Goal: Information Seeking & Learning: Learn about a topic

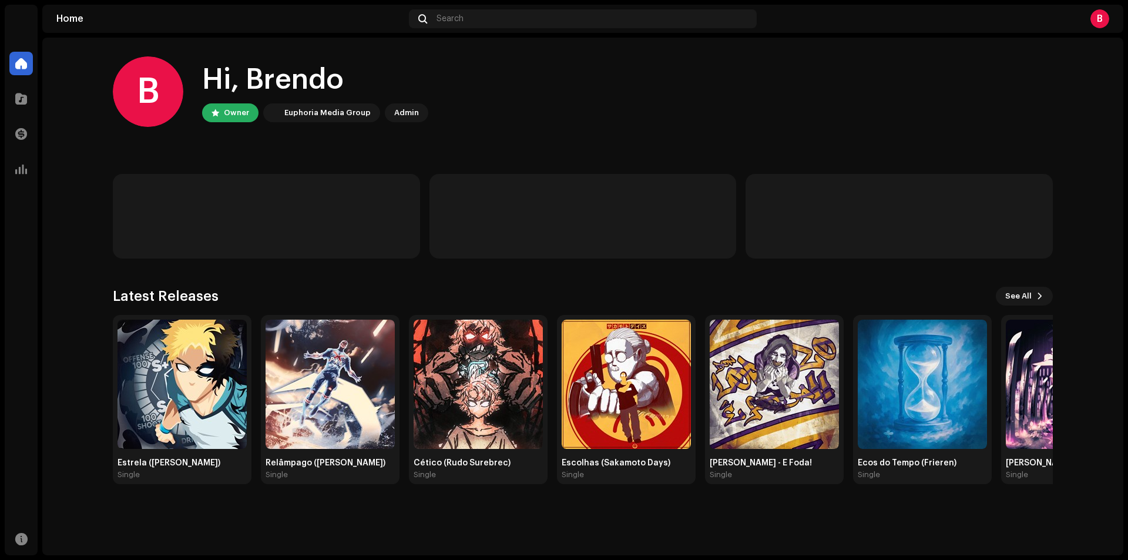
click at [162, 135] on home-user "B Hi, Brendo Owner Euphoria Media Group Admin" at bounding box center [583, 100] width 940 height 89
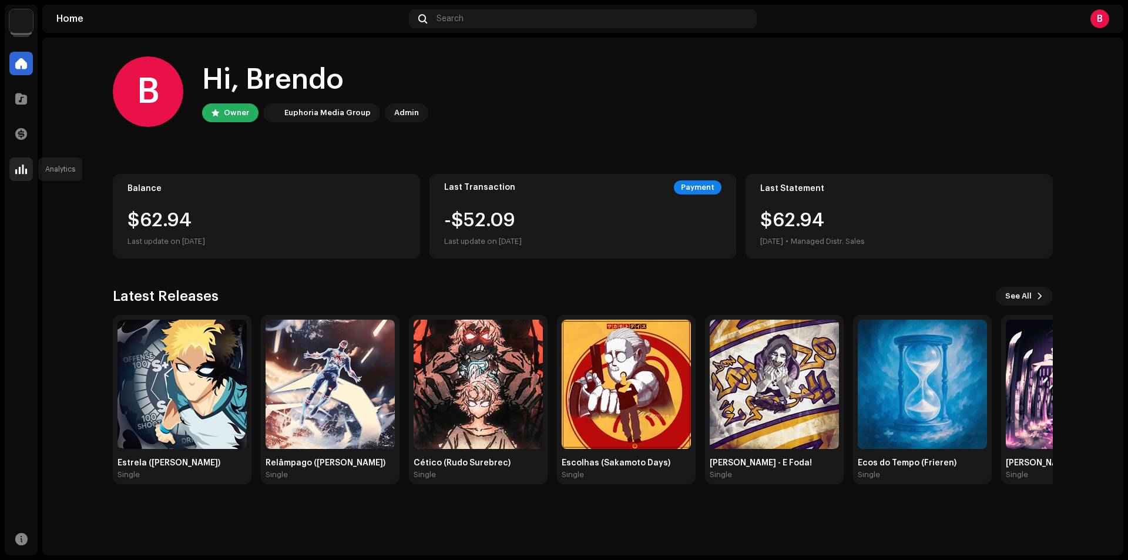
click at [17, 178] on div at bounding box center [21, 169] width 24 height 24
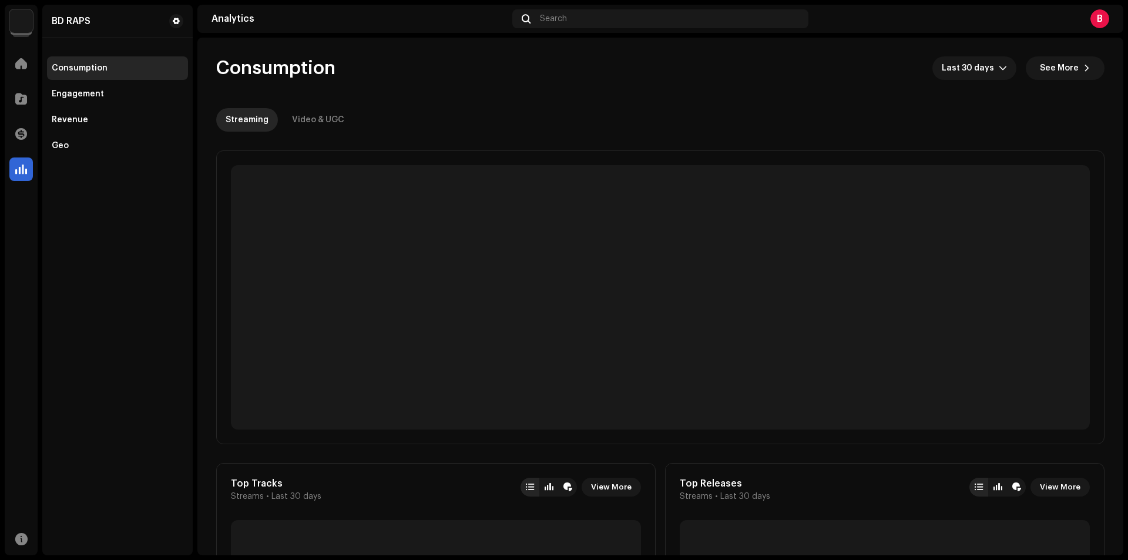
click at [188, 163] on div "BD RAPS Consumption Engagement Revenue Geo" at bounding box center [117, 280] width 150 height 551
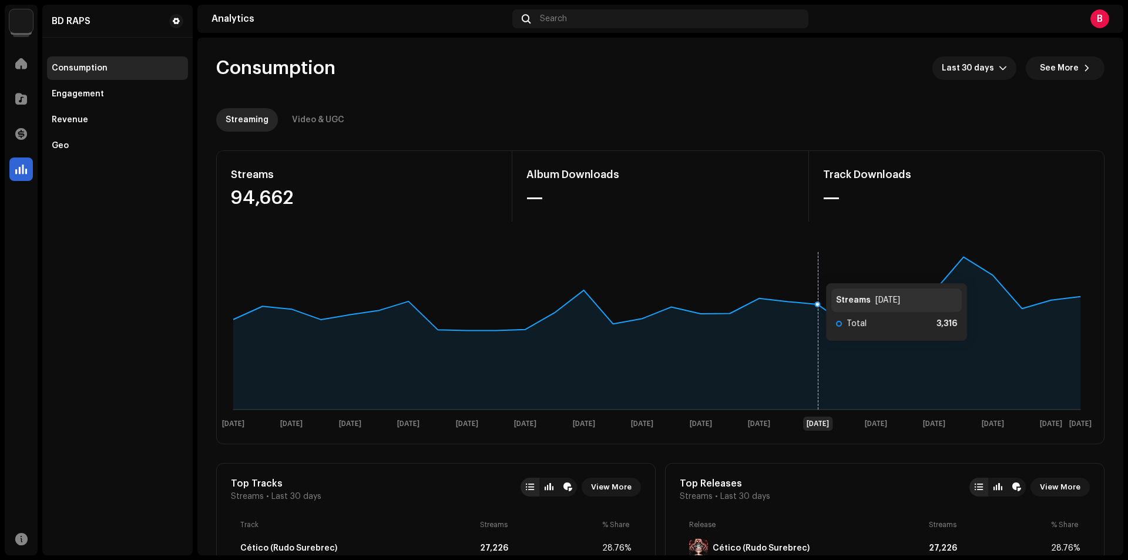
click at [814, 271] on rect at bounding box center [657, 339] width 871 height 188
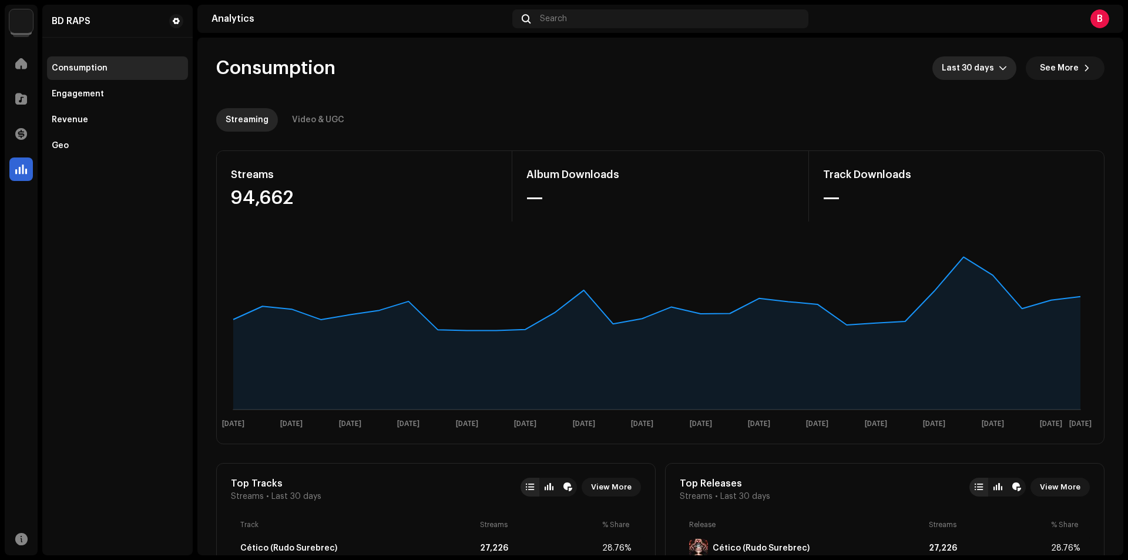
click at [966, 59] on span "Last 30 days" at bounding box center [970, 68] width 57 height 24
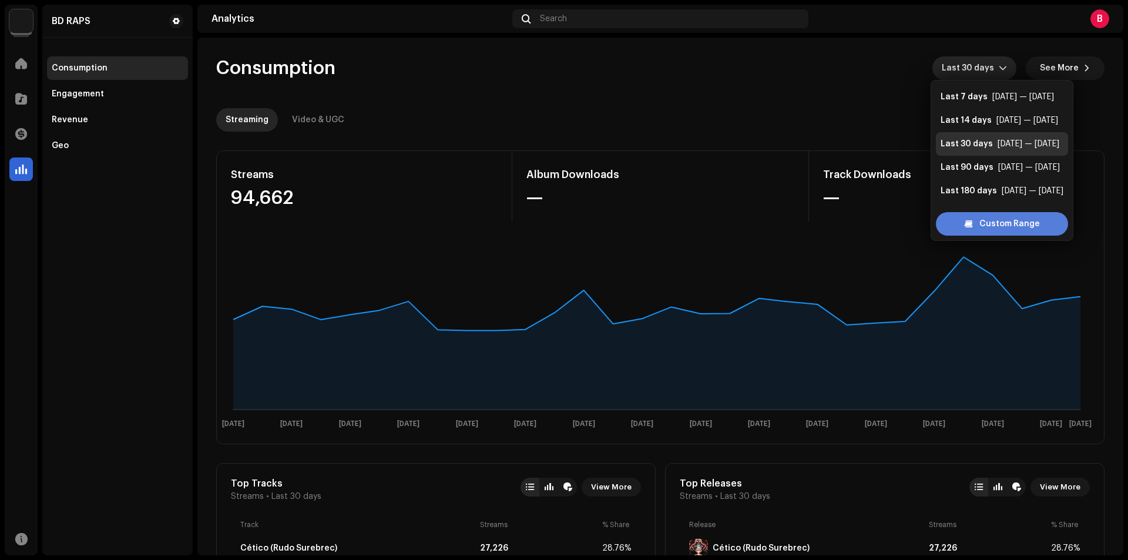
scroll to position [19, 0]
click at [993, 225] on span "Custom Range" at bounding box center [1010, 224] width 61 height 24
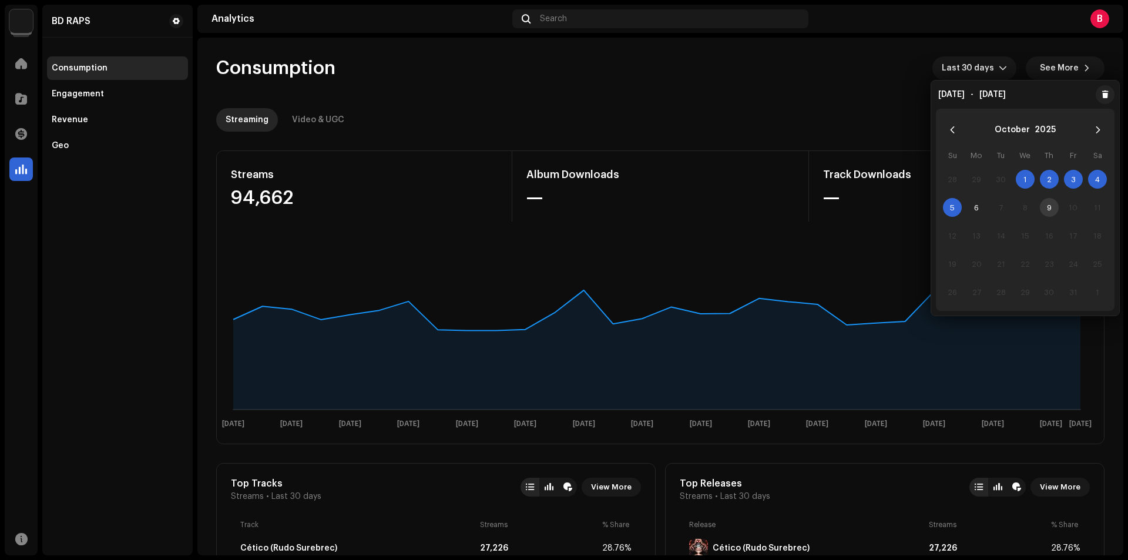
click at [1028, 179] on span "1" at bounding box center [1025, 179] width 19 height 19
click at [1027, 179] on span "1" at bounding box center [1025, 179] width 19 height 19
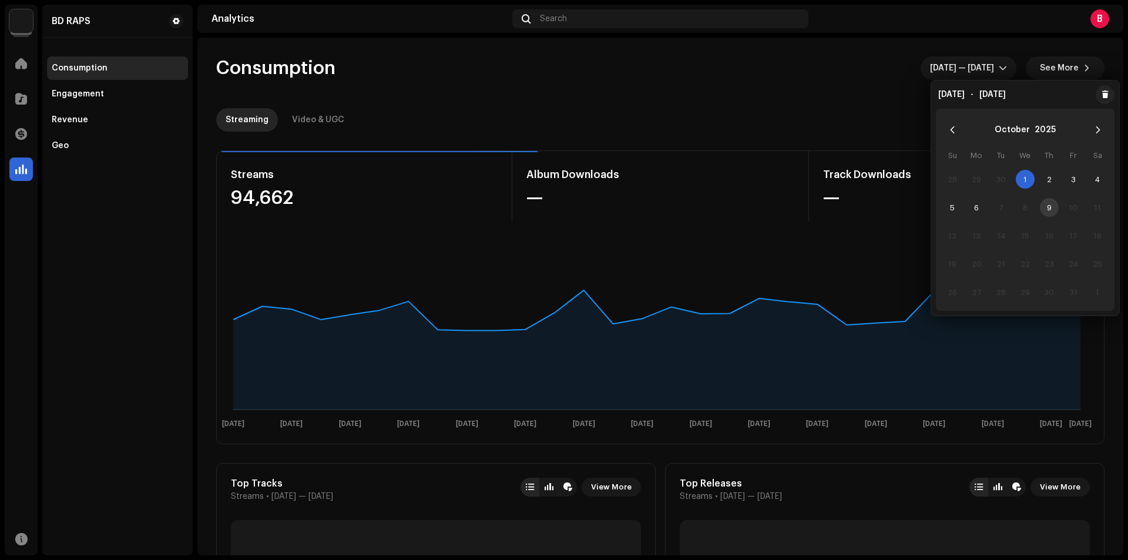
click at [1029, 185] on span "1" at bounding box center [1025, 179] width 19 height 19
click at [983, 214] on span "6" at bounding box center [976, 207] width 19 height 19
click at [790, 125] on div "Streaming Video & UGC" at bounding box center [660, 120] width 889 height 24
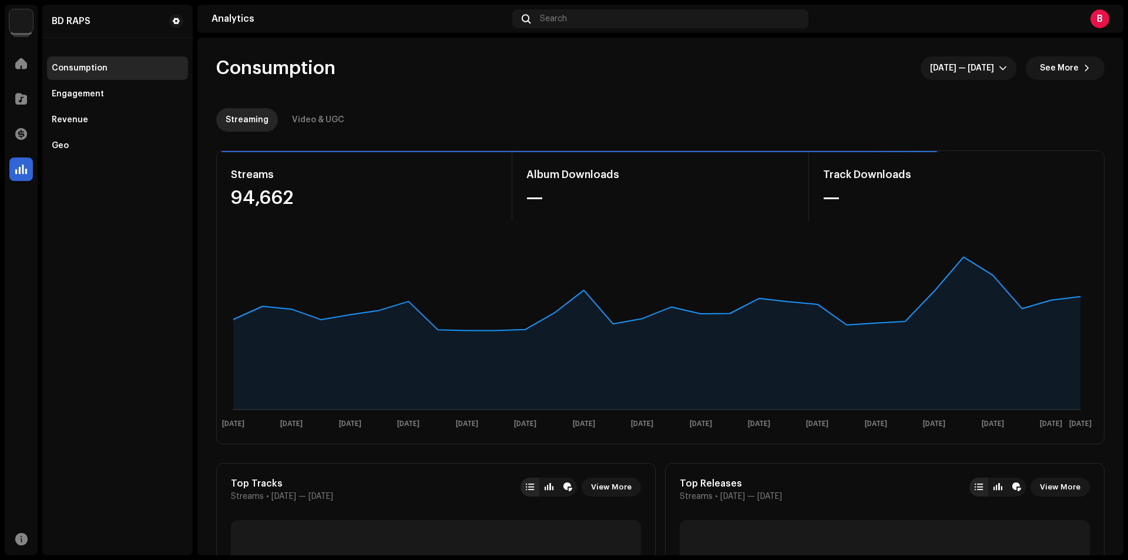
click at [798, 121] on div "Streaming Video & UGC" at bounding box center [660, 120] width 889 height 24
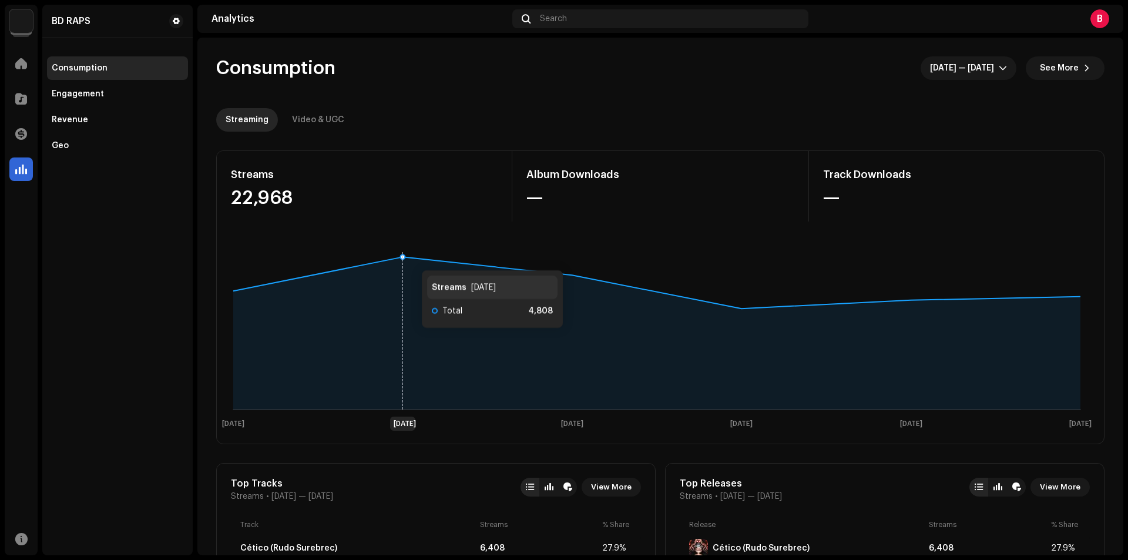
click at [410, 259] on icon at bounding box center [656, 333] width 847 height 153
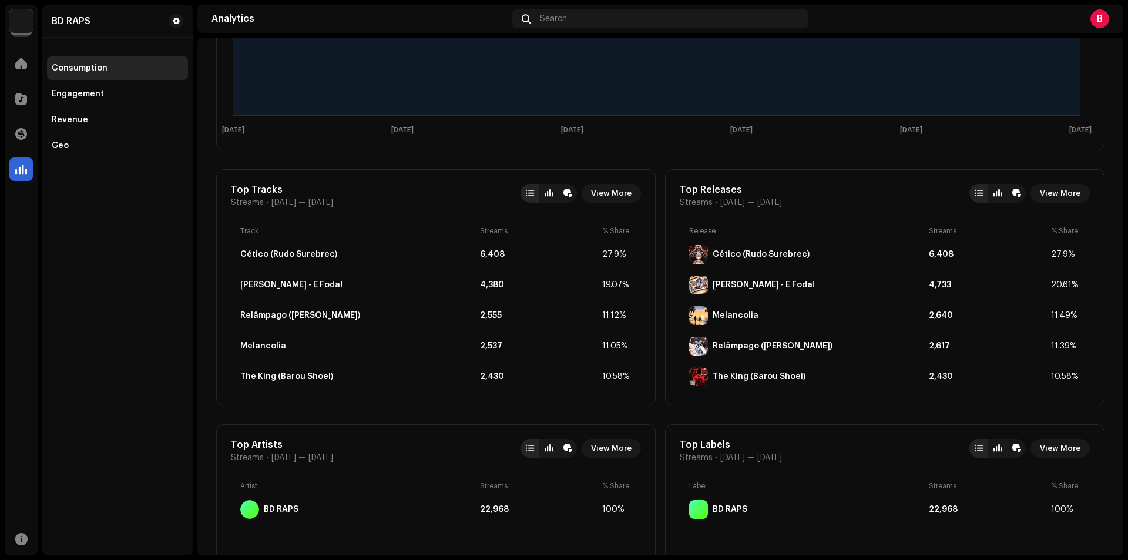
scroll to position [235, 0]
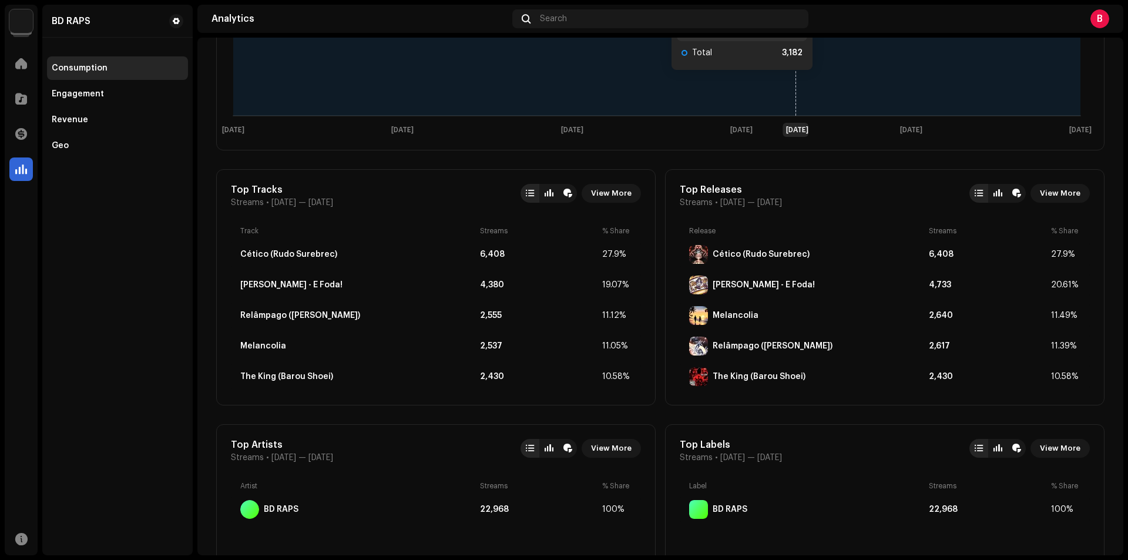
scroll to position [353, 0]
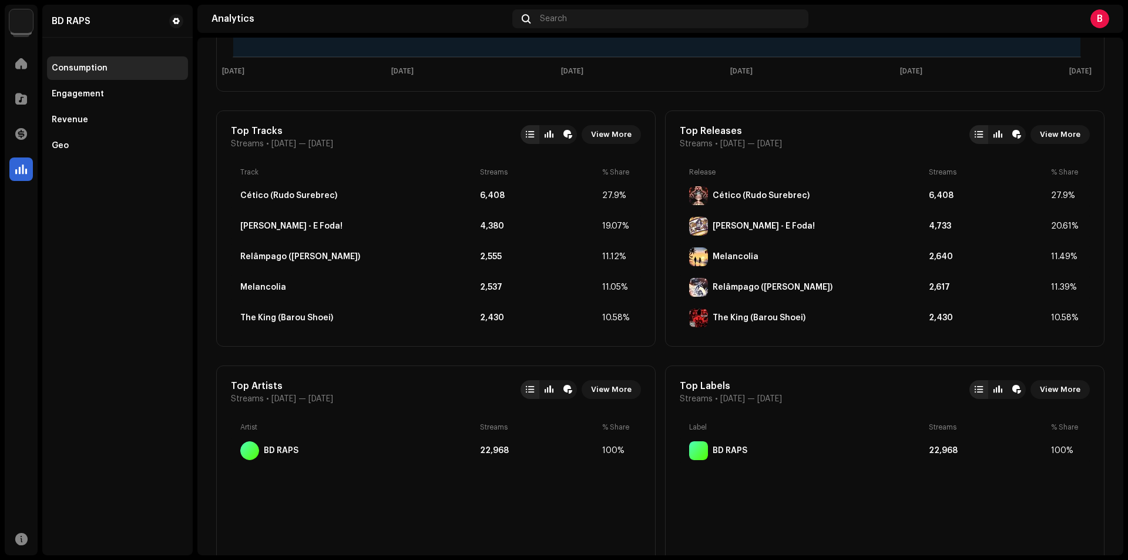
click at [179, 181] on div "BD RAPS Consumption Engagement Revenue Geo" at bounding box center [117, 280] width 150 height 551
click at [123, 96] on div "Engagement" at bounding box center [118, 93] width 132 height 9
